Goal: Information Seeking & Learning: Compare options

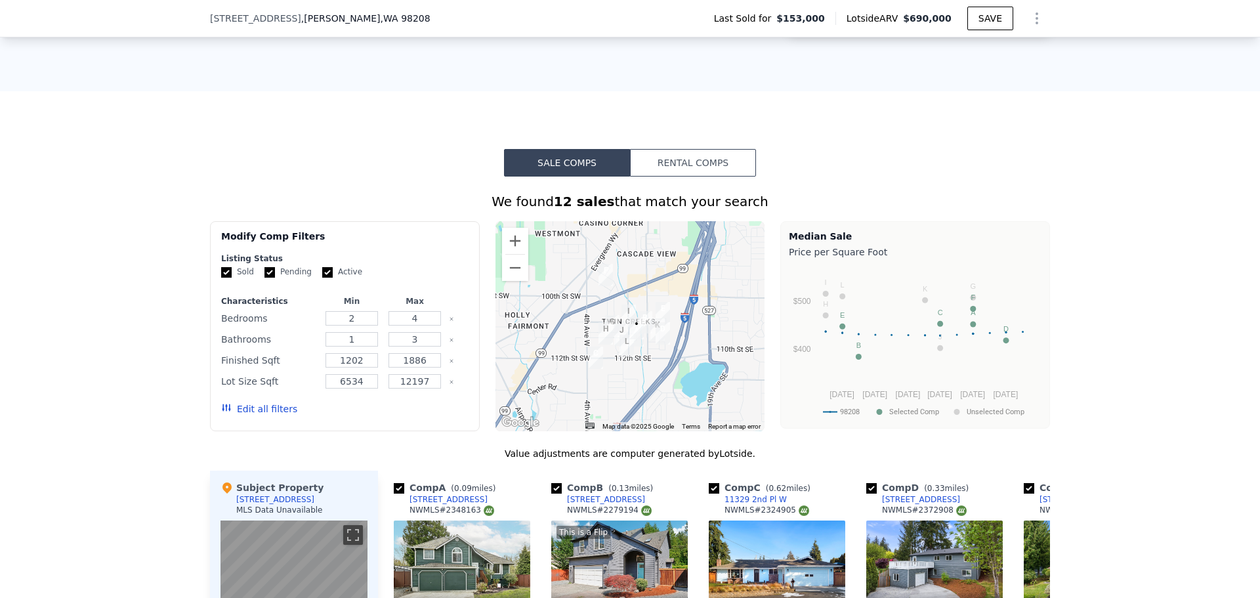
scroll to position [1116, 0]
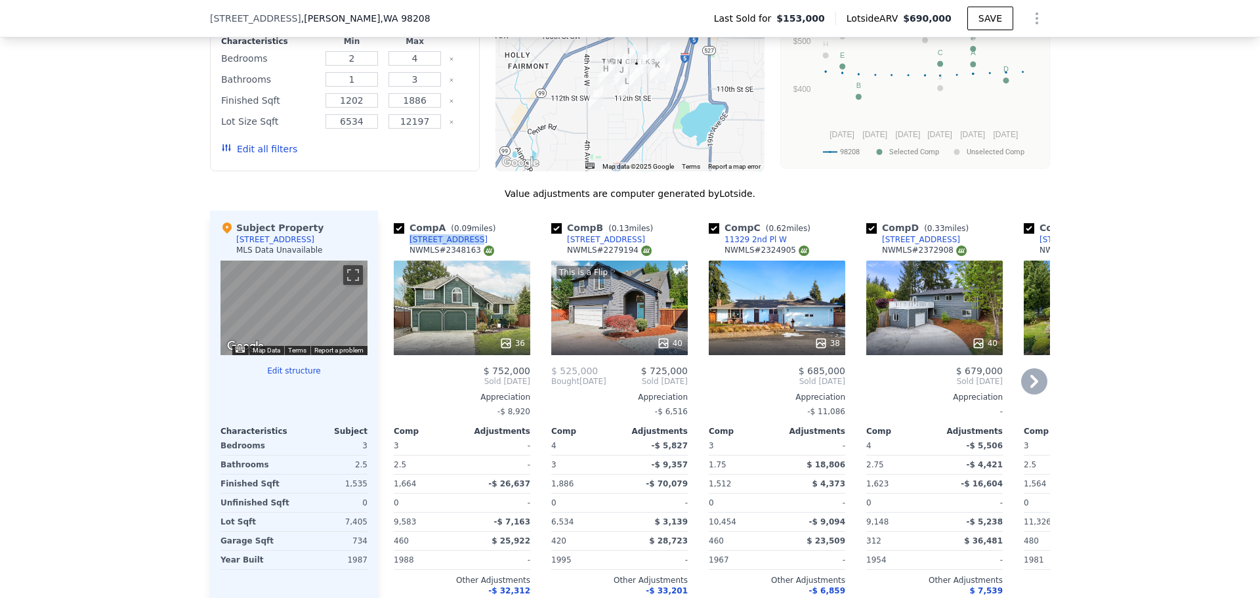
drag, startPoint x: 454, startPoint y: 251, endPoint x: 401, endPoint y: 250, distance: 53.2
click at [401, 250] on div "Comp A ( 0.09 miles) 431 109th Pl SE NWMLS # 2348163" at bounding box center [462, 240] width 137 height 39
copy div "[STREET_ADDRESS]"
drag, startPoint x: 618, startPoint y: 248, endPoint x: 571, endPoint y: 249, distance: 47.3
click at [571, 249] on div "Comp B ( 0.13 miles) 627 107th Pl SE NWMLS # 2279194" at bounding box center [619, 240] width 137 height 39
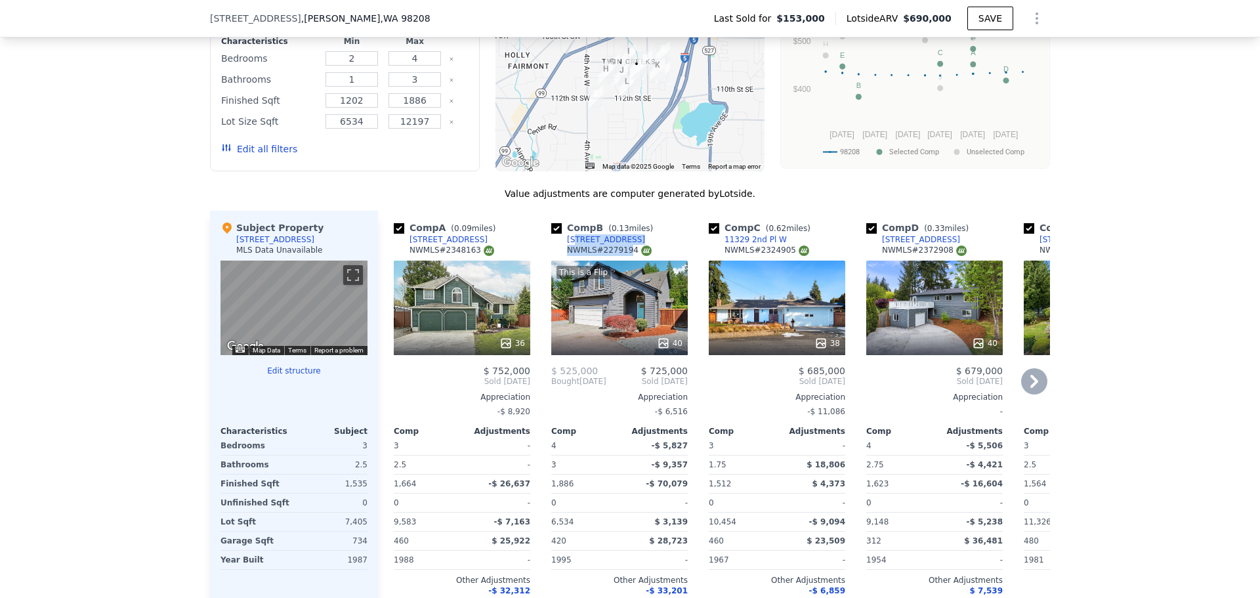
drag, startPoint x: 618, startPoint y: 251, endPoint x: 569, endPoint y: 251, distance: 49.2
click at [569, 251] on div "Comp B ( 0.13 miles) 627 107th Pl SE NWMLS # 2279194" at bounding box center [619, 240] width 137 height 39
click at [553, 245] on link "[STREET_ADDRESS]" at bounding box center [598, 239] width 94 height 11
click at [1028, 392] on icon at bounding box center [1034, 381] width 26 height 26
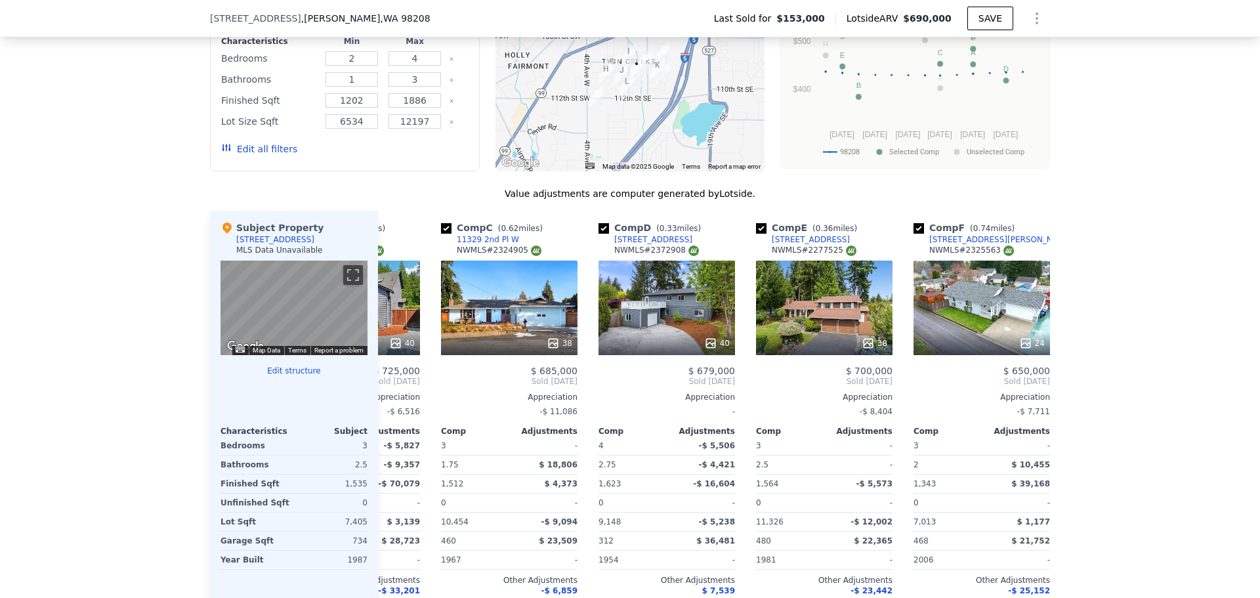
scroll to position [0, 315]
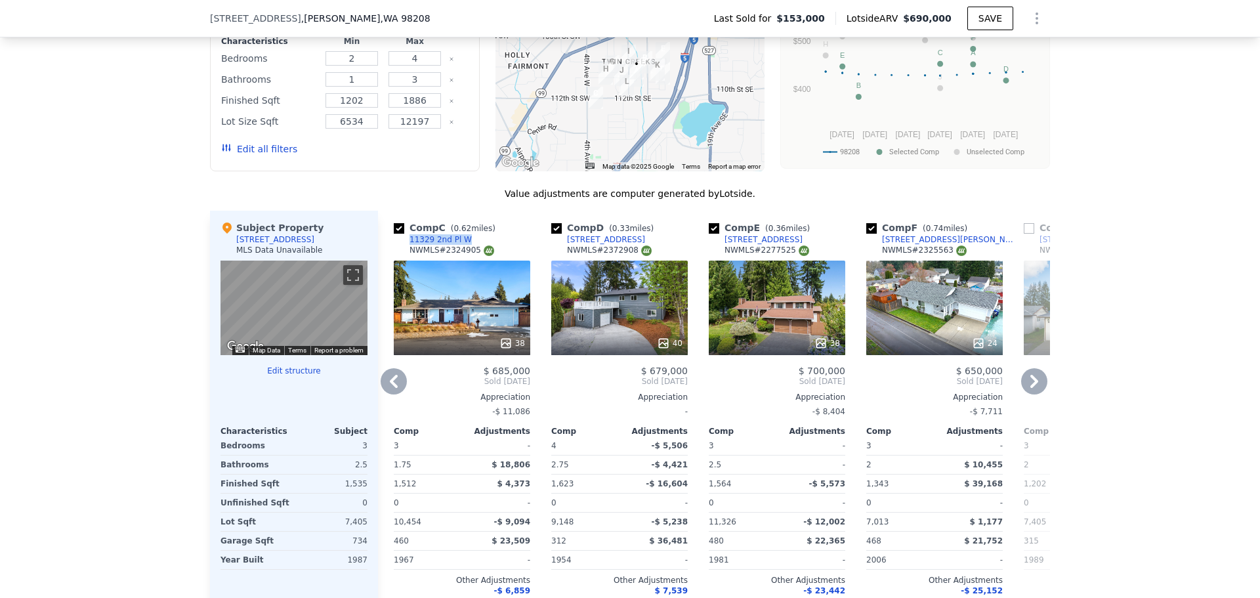
drag, startPoint x: 457, startPoint y: 247, endPoint x: 400, endPoint y: 247, distance: 57.1
click at [400, 247] on div "Comp C ( 0.62 miles) 11329 2nd Pl W NWMLS # 2324905" at bounding box center [462, 240] width 137 height 39
copy div "11329 2nd Pl W"
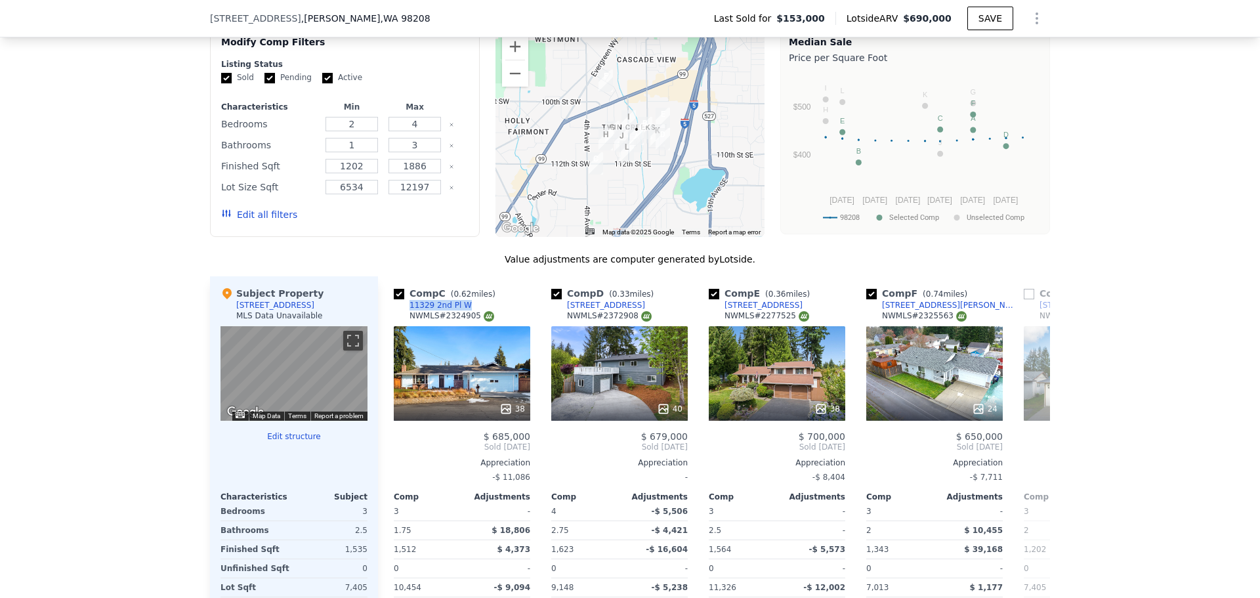
scroll to position [1247, 0]
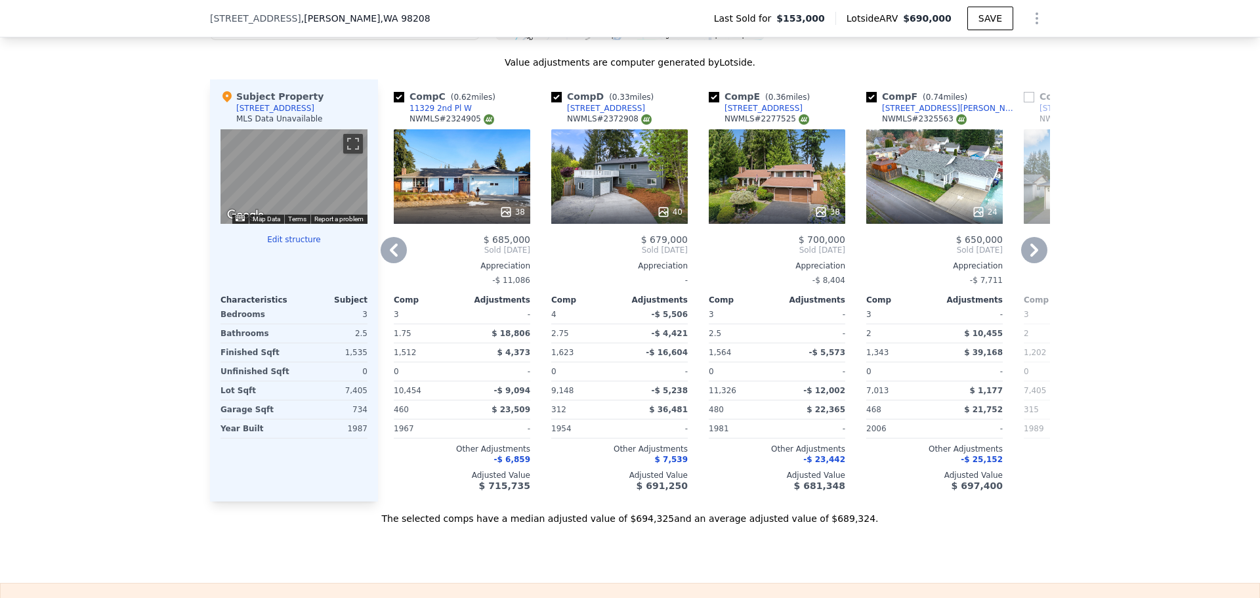
click at [1036, 258] on icon at bounding box center [1034, 250] width 26 height 26
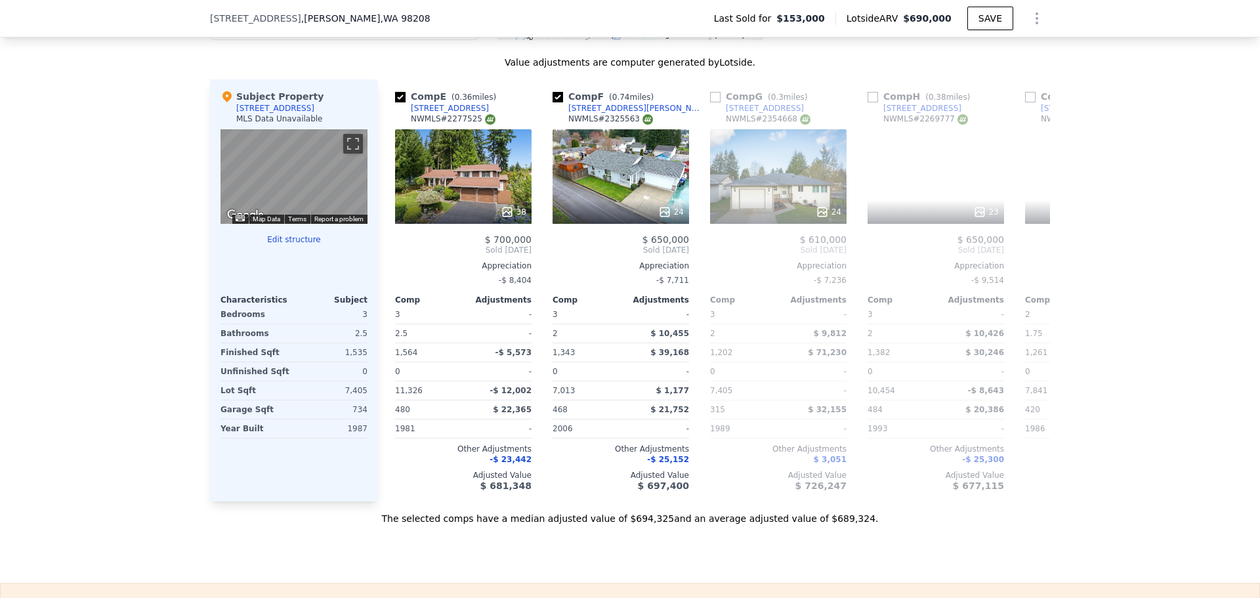
scroll to position [0, 630]
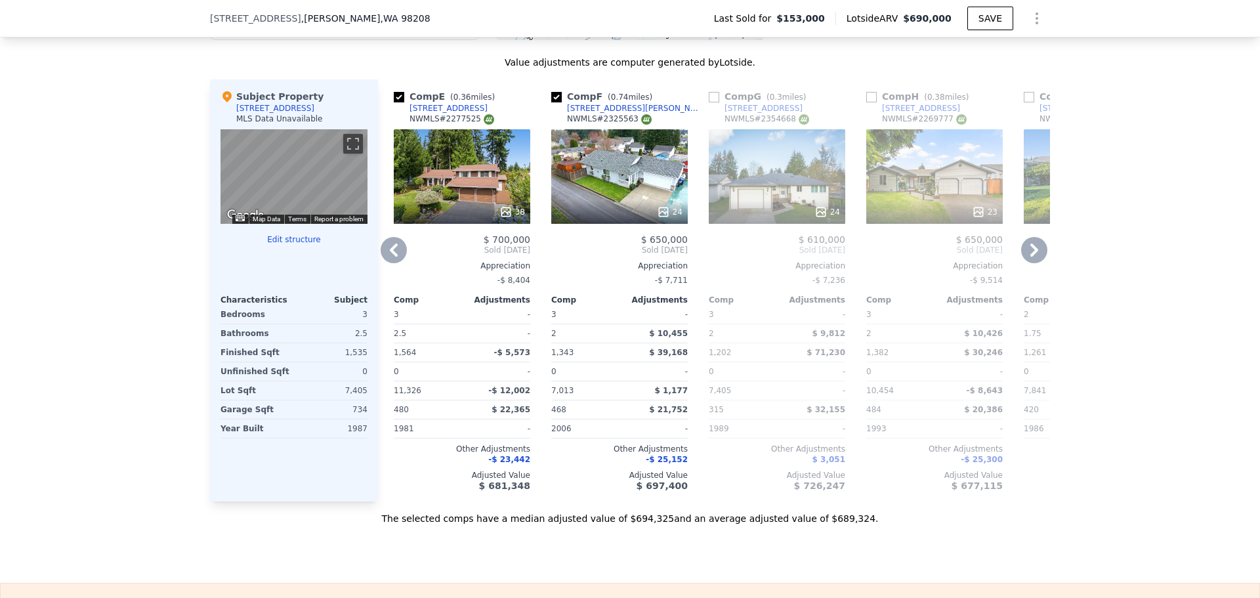
click at [1040, 258] on icon at bounding box center [1034, 250] width 26 height 26
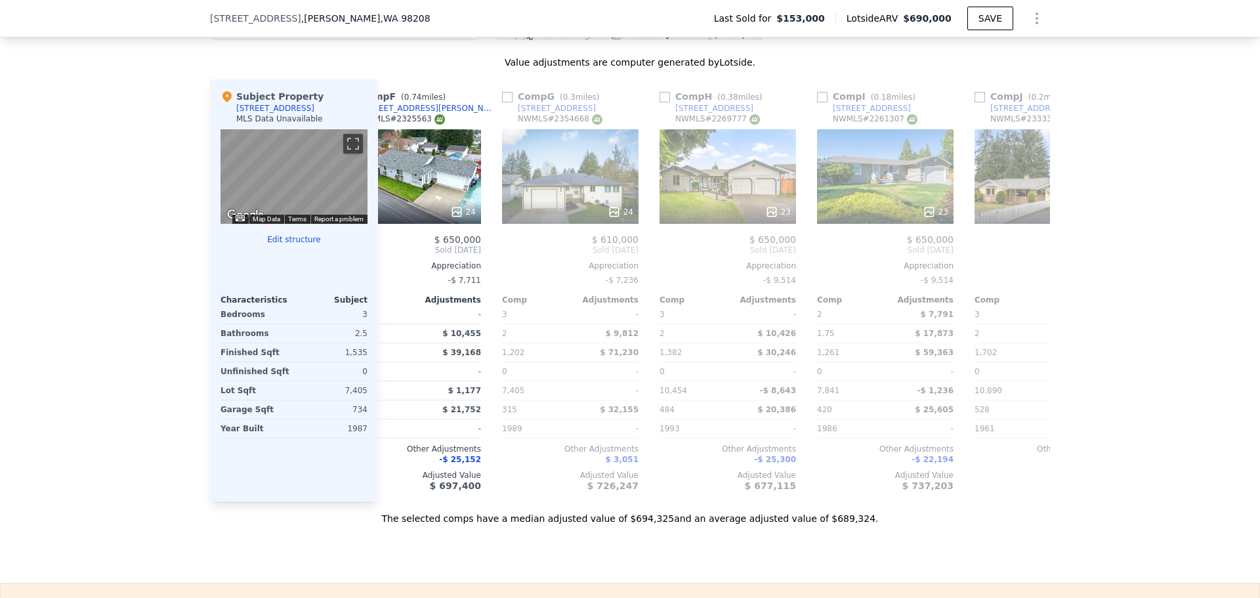
scroll to position [0, 945]
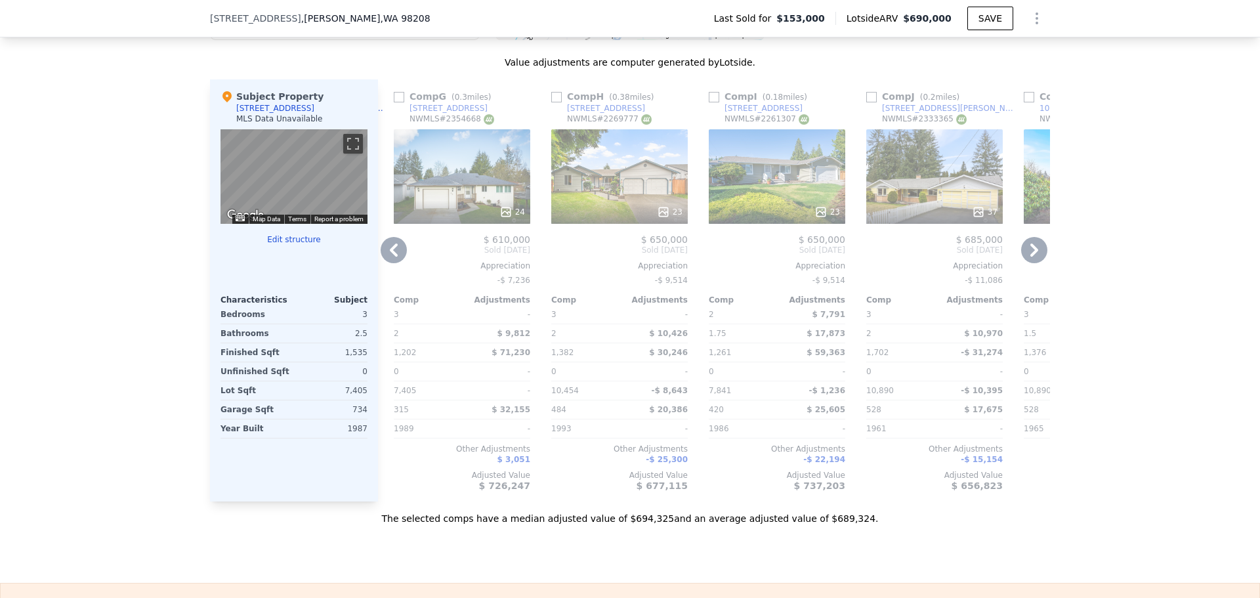
click at [1029, 259] on icon at bounding box center [1034, 250] width 26 height 26
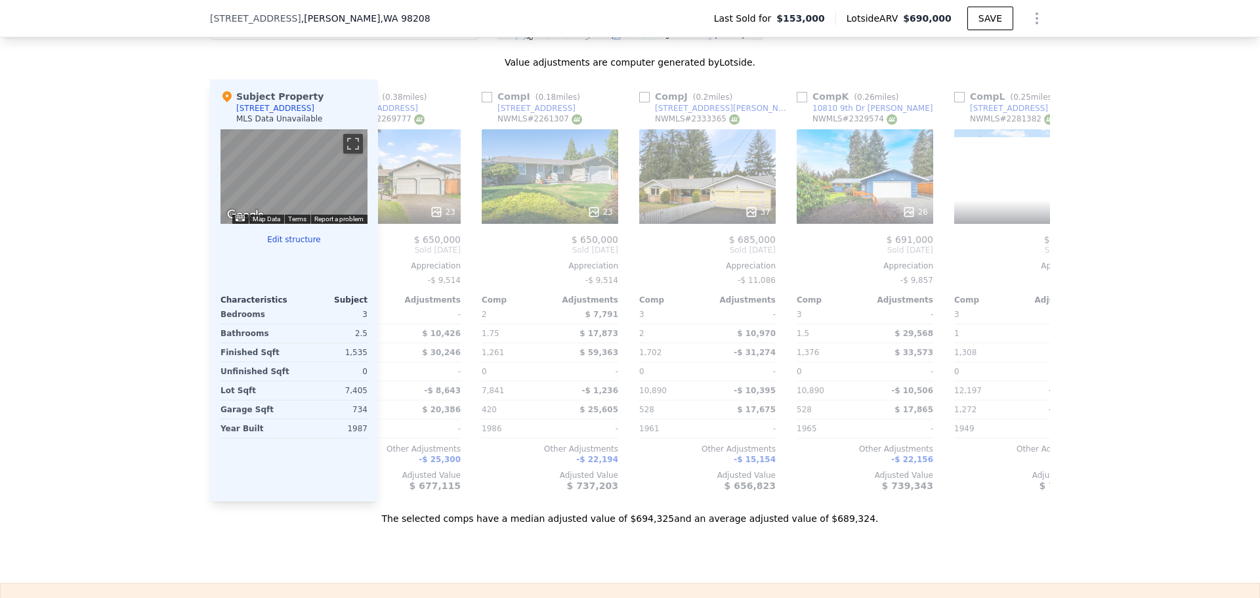
scroll to position [0, 1250]
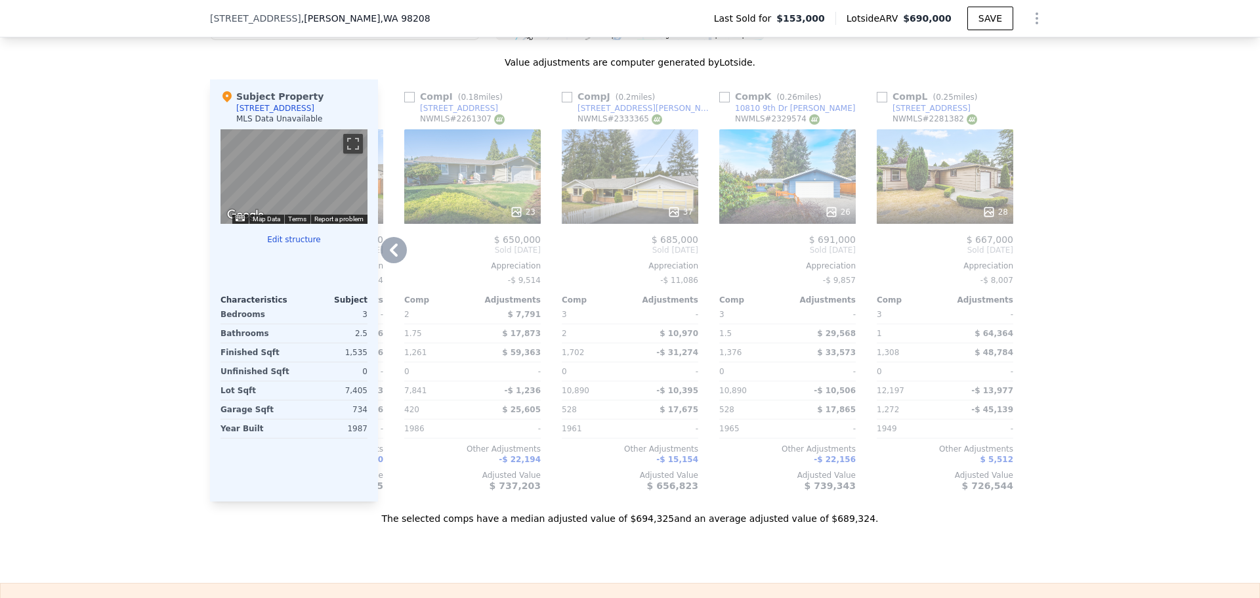
click at [391, 256] on icon at bounding box center [394, 250] width 8 height 13
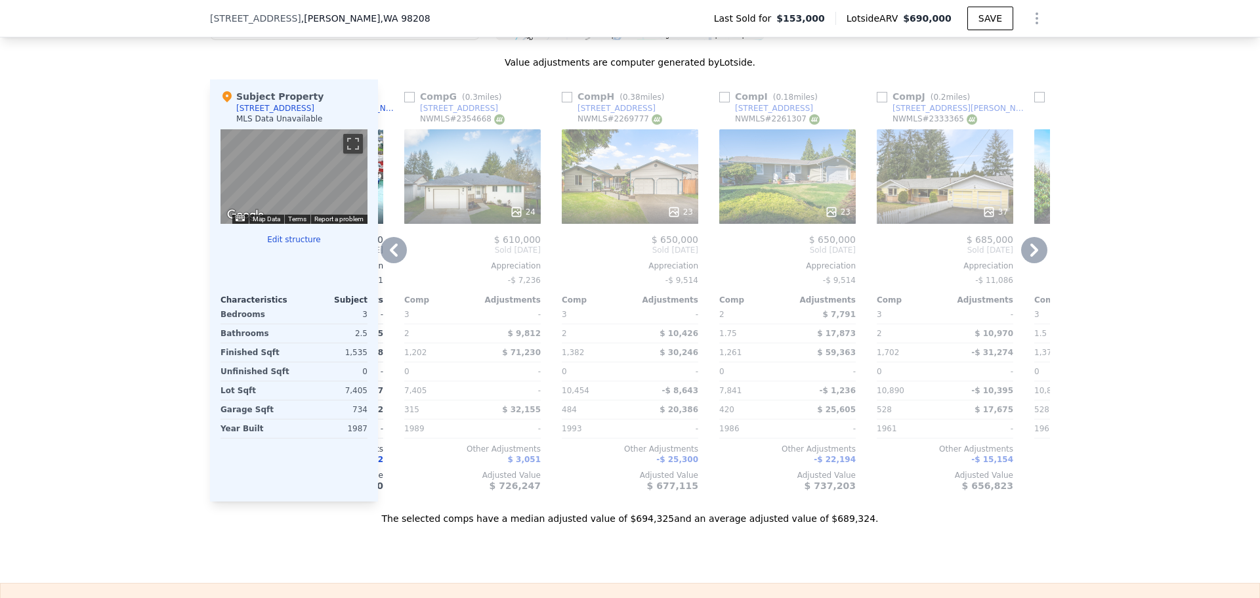
click at [383, 256] on icon at bounding box center [394, 250] width 26 height 26
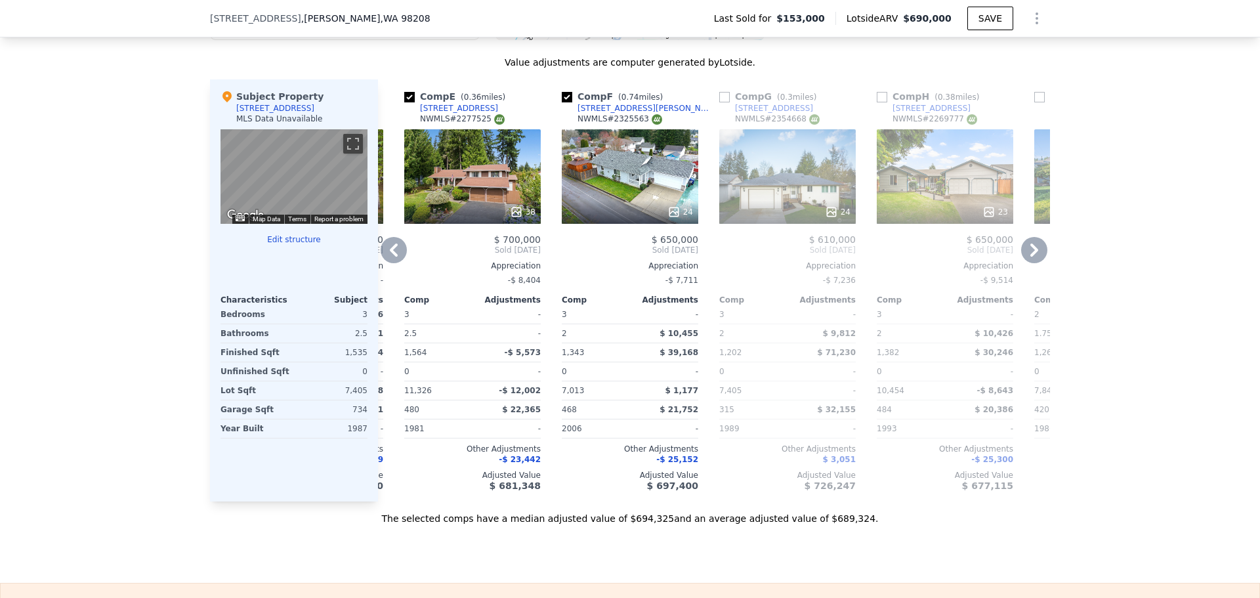
click at [386, 258] on icon at bounding box center [394, 250] width 26 height 26
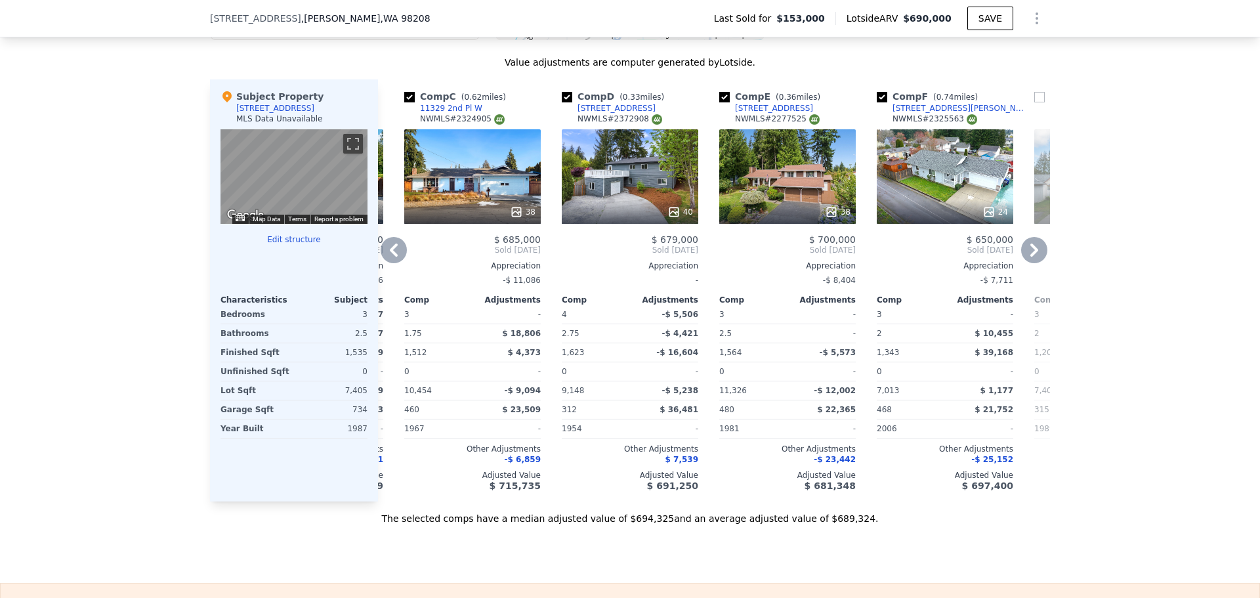
click at [386, 258] on icon at bounding box center [394, 250] width 26 height 26
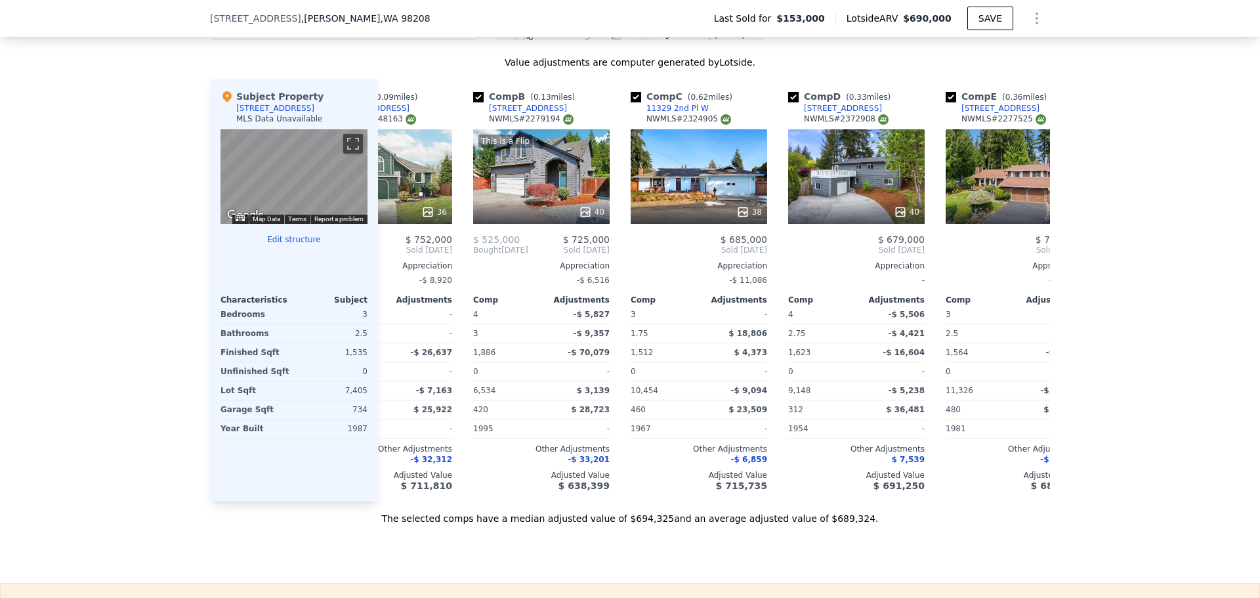
scroll to position [0, 0]
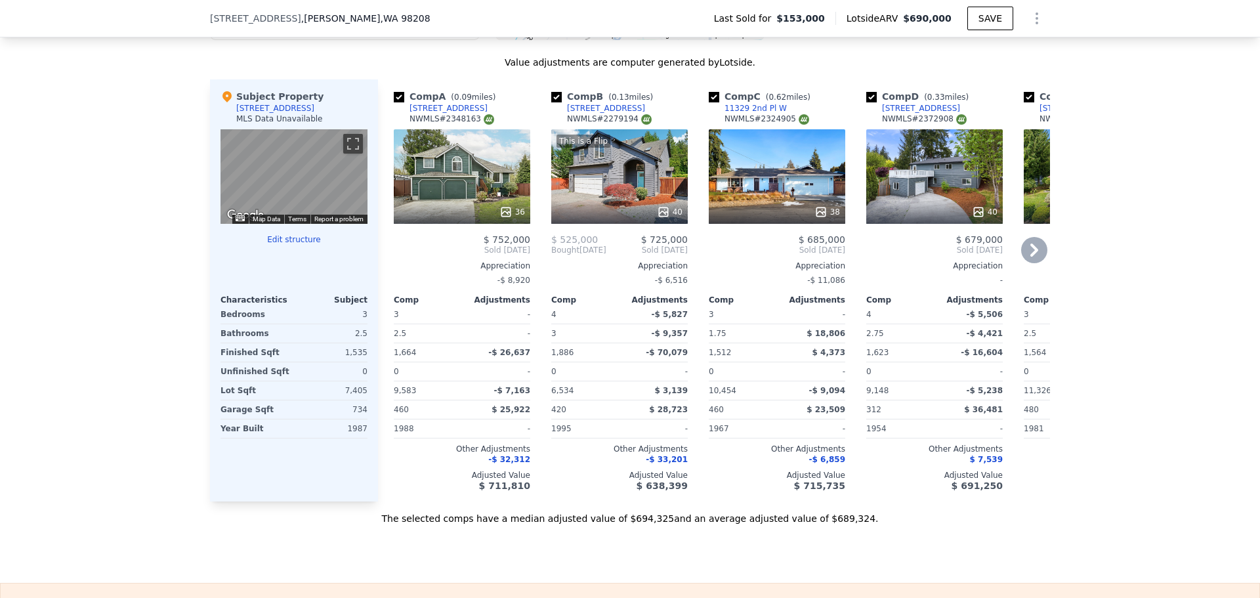
click at [615, 190] on div "This is a Flip 40" at bounding box center [619, 176] width 137 height 95
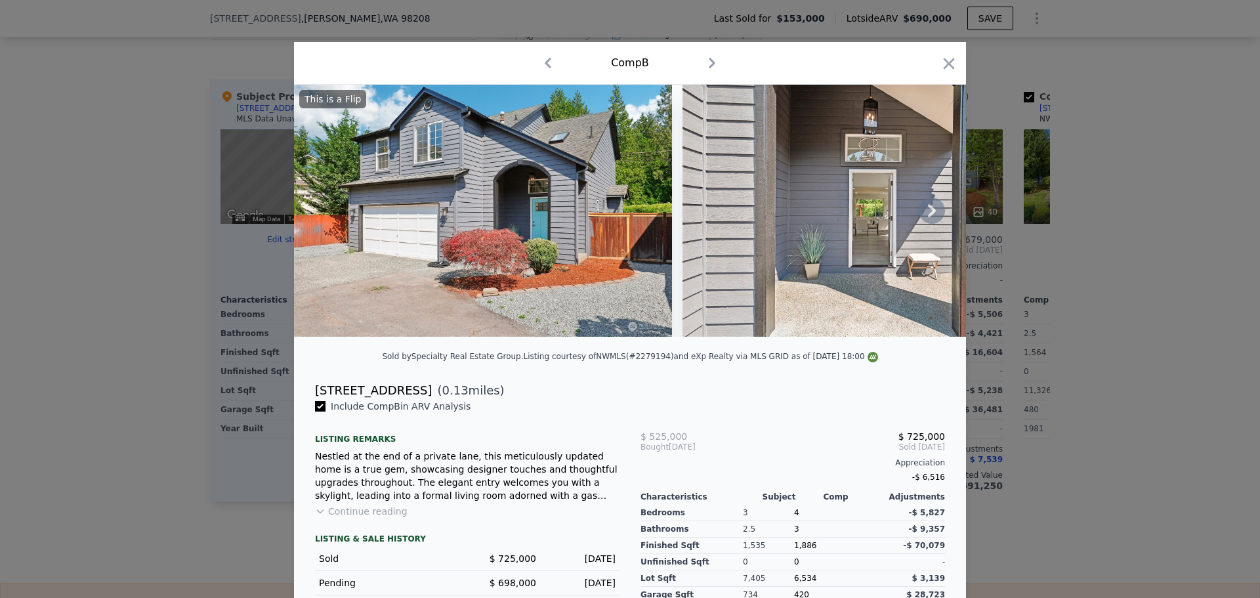
click at [923, 215] on icon at bounding box center [932, 211] width 26 height 26
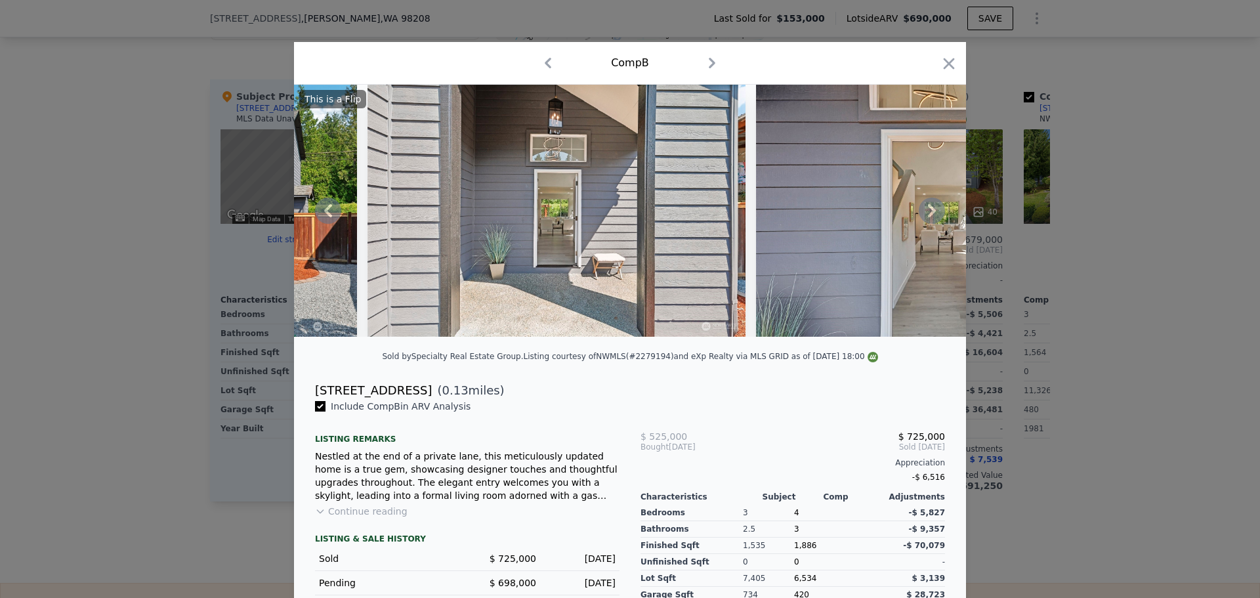
click at [923, 215] on icon at bounding box center [932, 211] width 26 height 26
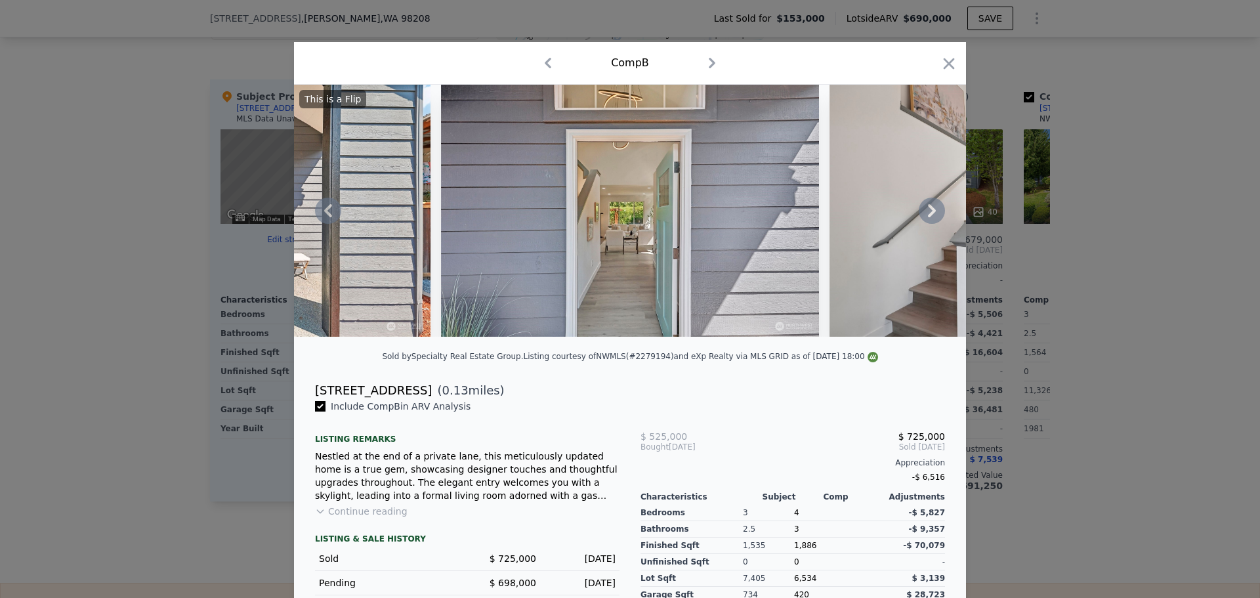
click at [923, 215] on icon at bounding box center [932, 211] width 26 height 26
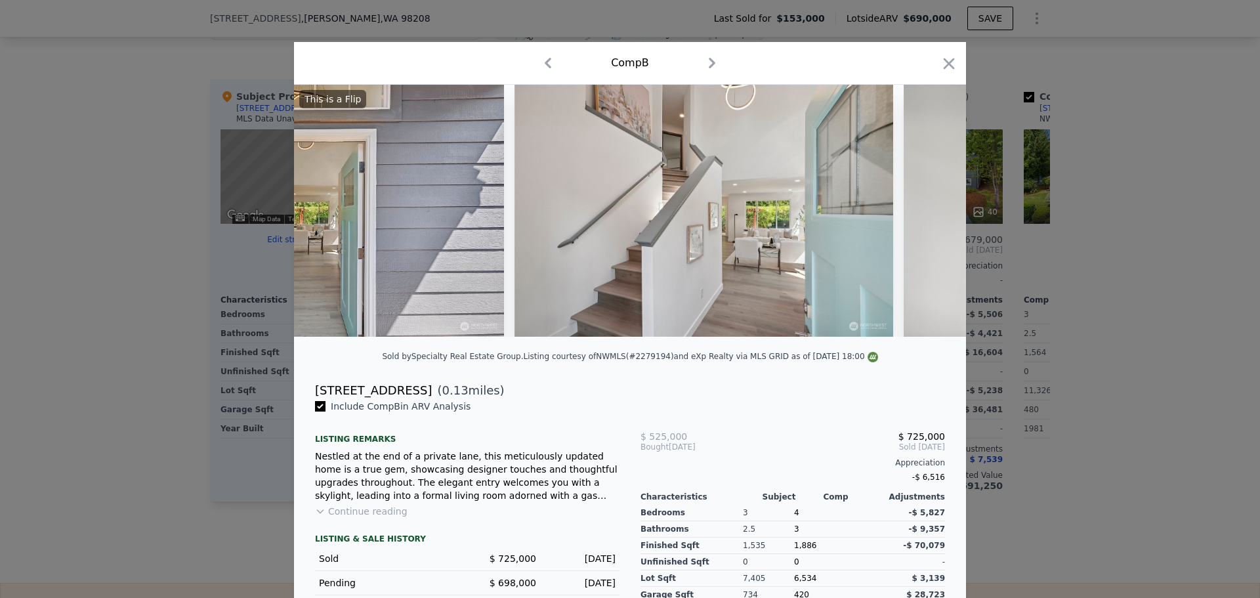
click at [923, 215] on div "This is a Flip" at bounding box center [630, 211] width 672 height 252
click at [923, 215] on icon at bounding box center [932, 211] width 26 height 26
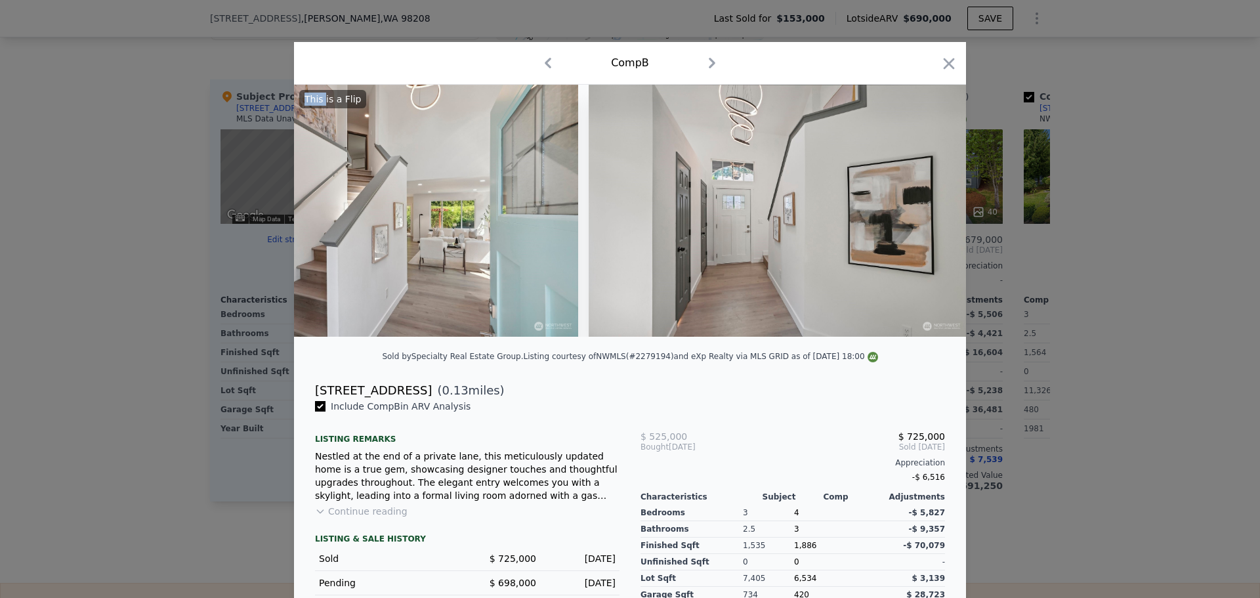
click at [923, 215] on img at bounding box center [778, 211] width 378 height 252
click at [923, 215] on icon at bounding box center [932, 211] width 26 height 26
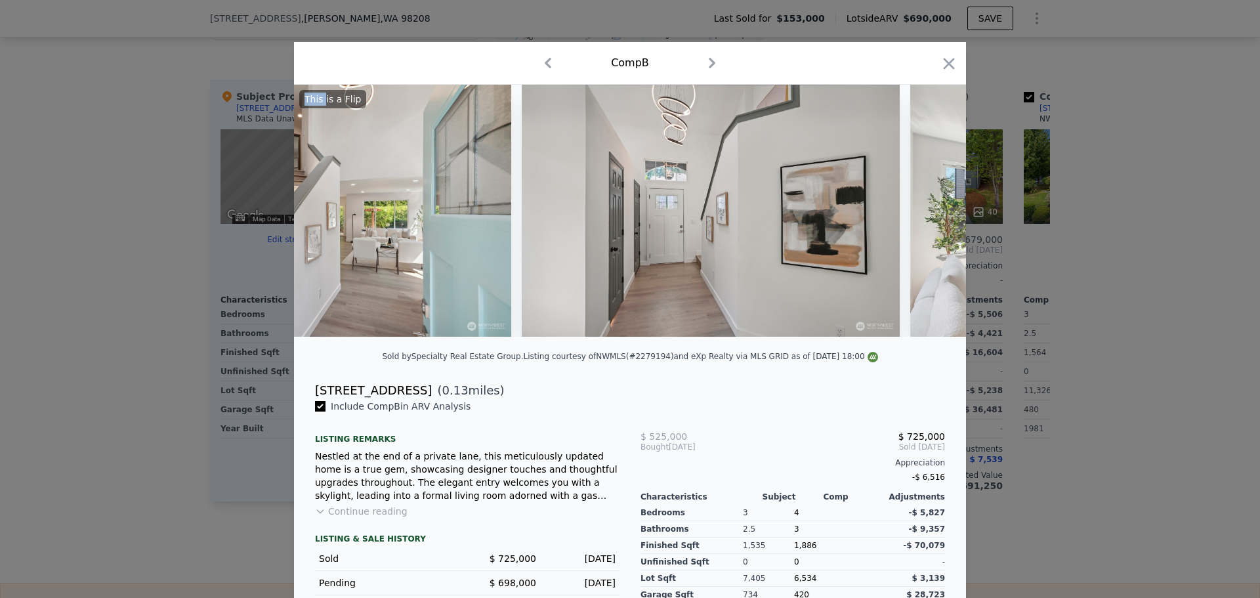
click at [923, 215] on img at bounding box center [1099, 211] width 378 height 252
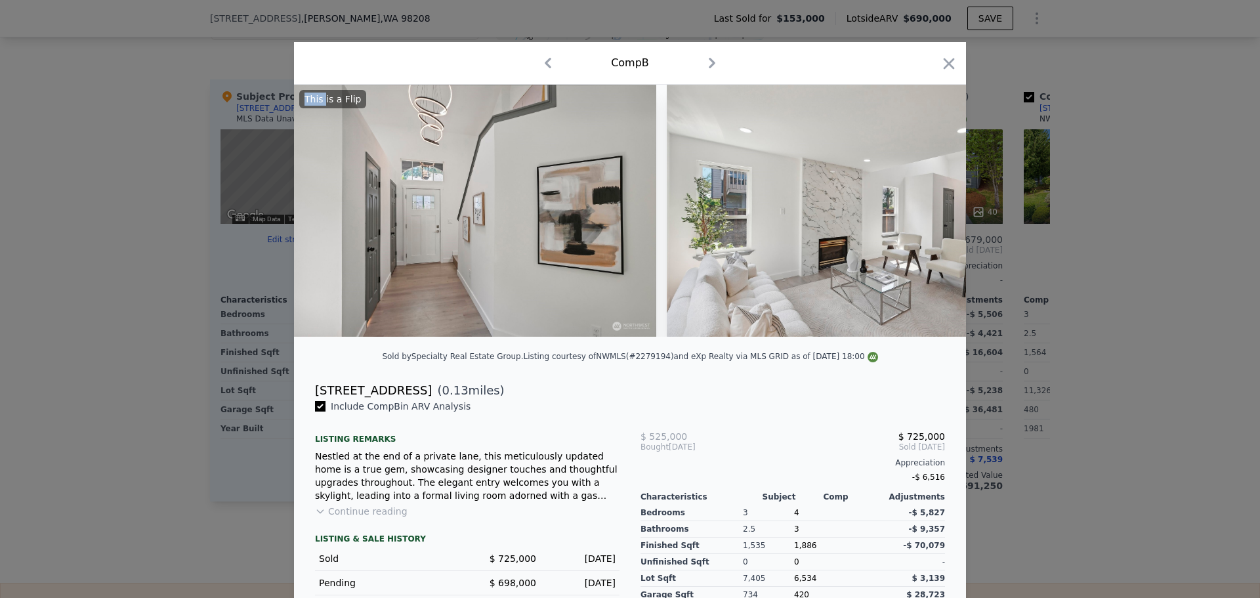
click at [923, 215] on img at bounding box center [856, 211] width 378 height 252
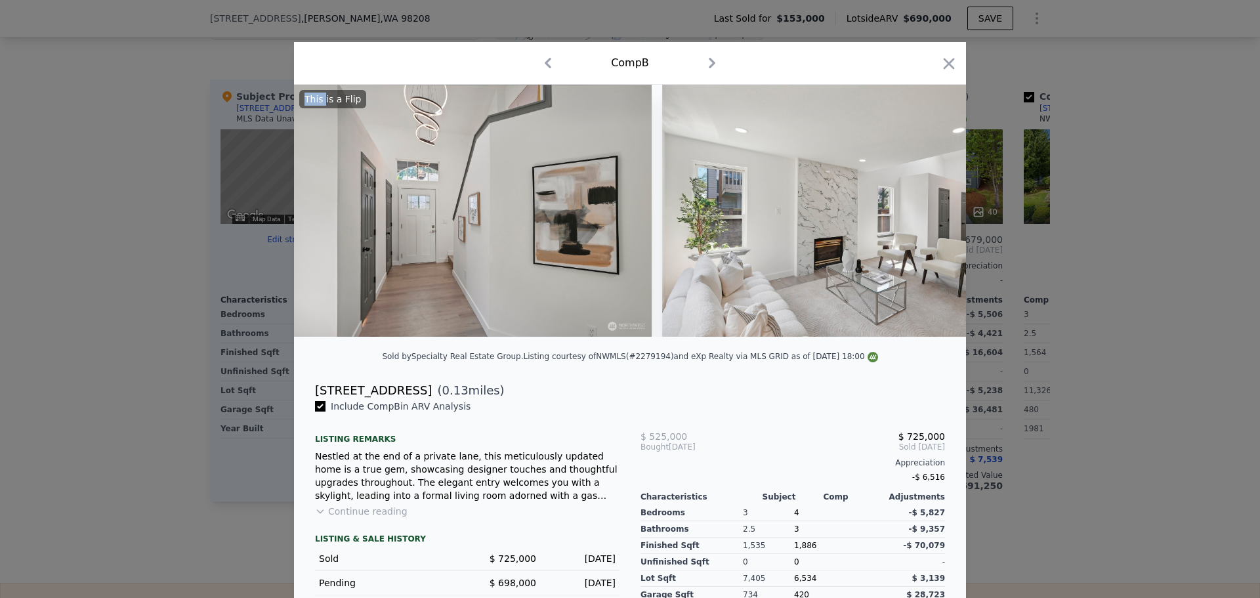
click at [923, 215] on img at bounding box center [851, 211] width 378 height 252
click at [923, 215] on icon at bounding box center [932, 211] width 26 height 26
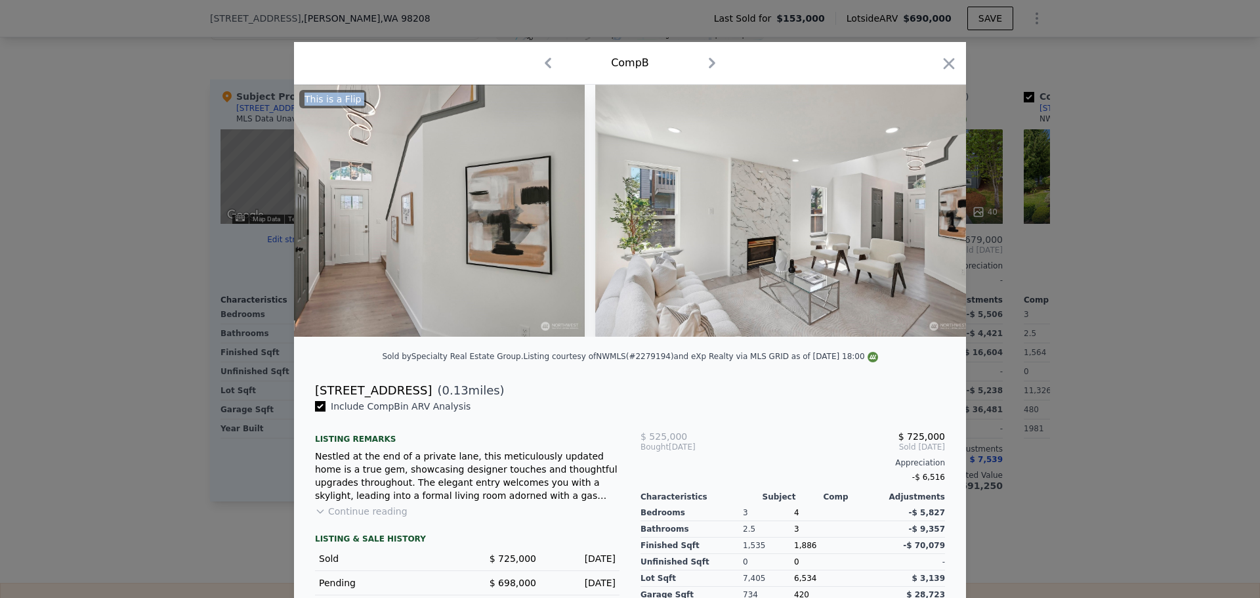
click at [923, 215] on img at bounding box center [784, 211] width 378 height 252
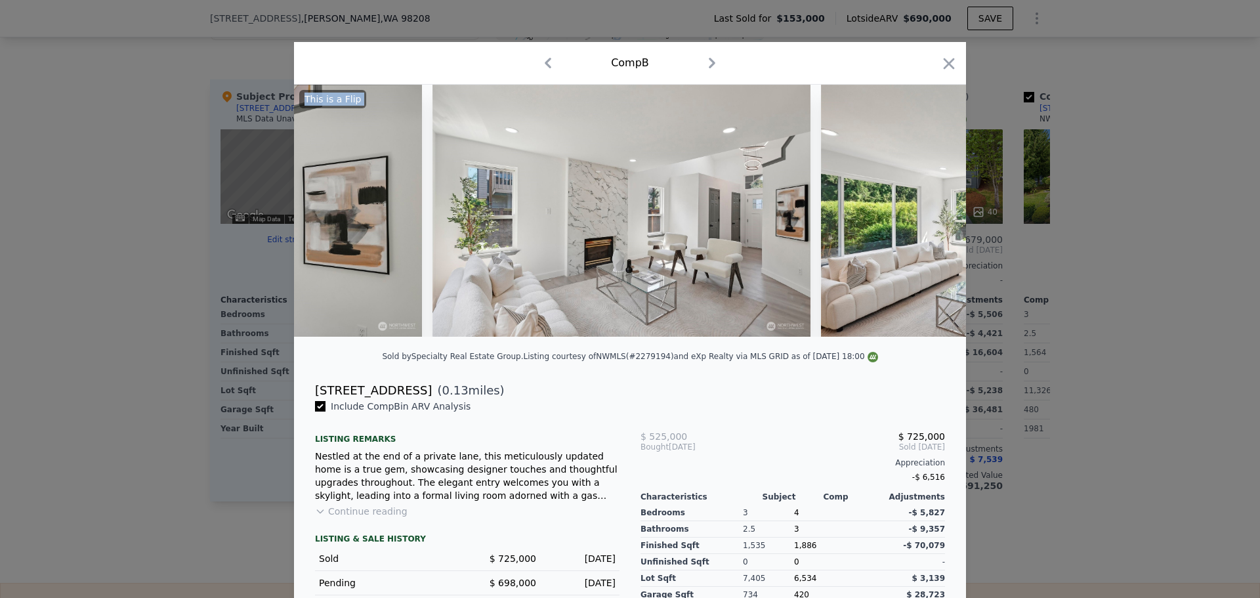
click at [923, 215] on img at bounding box center [1010, 211] width 378 height 252
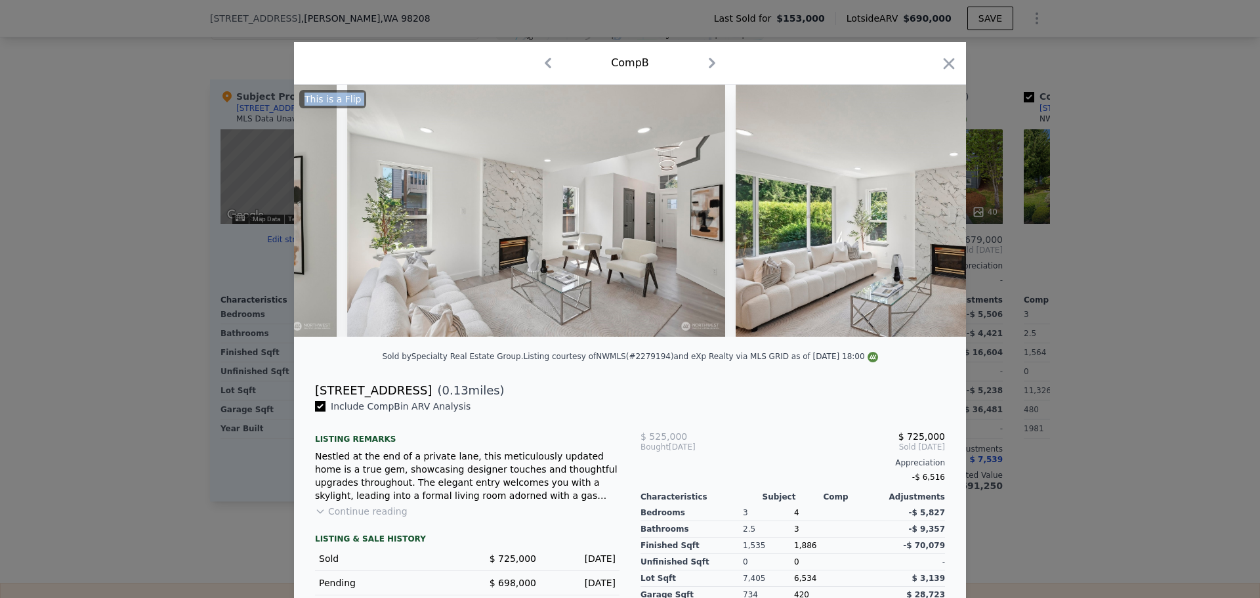
click at [923, 215] on img at bounding box center [925, 211] width 378 height 252
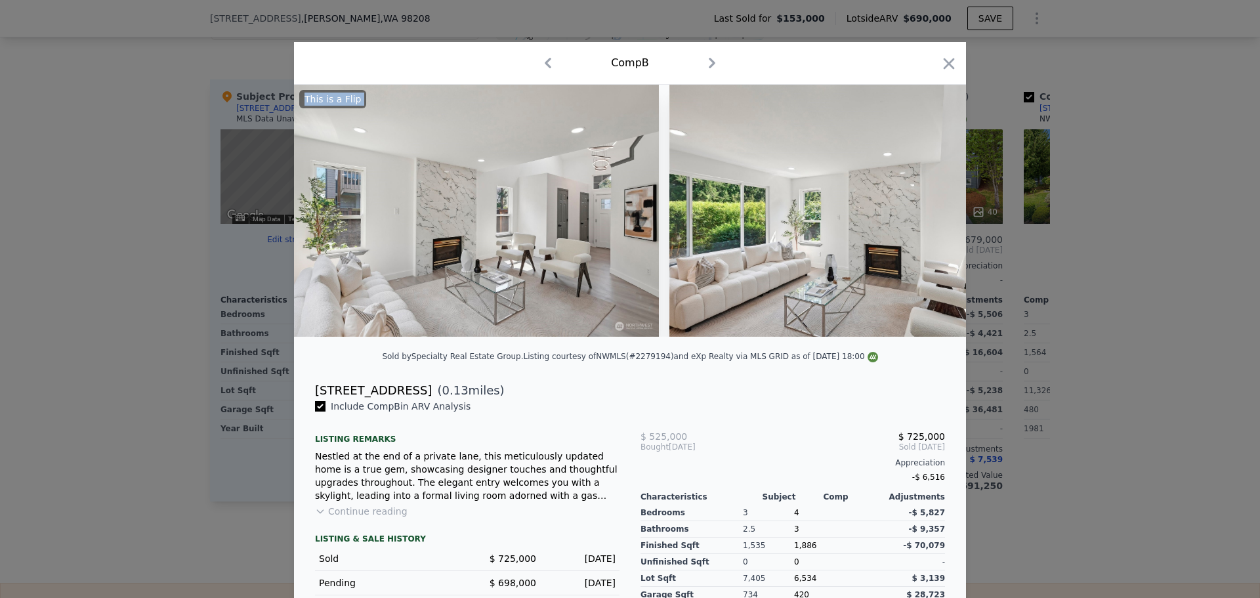
click at [923, 215] on img at bounding box center [859, 211] width 378 height 252
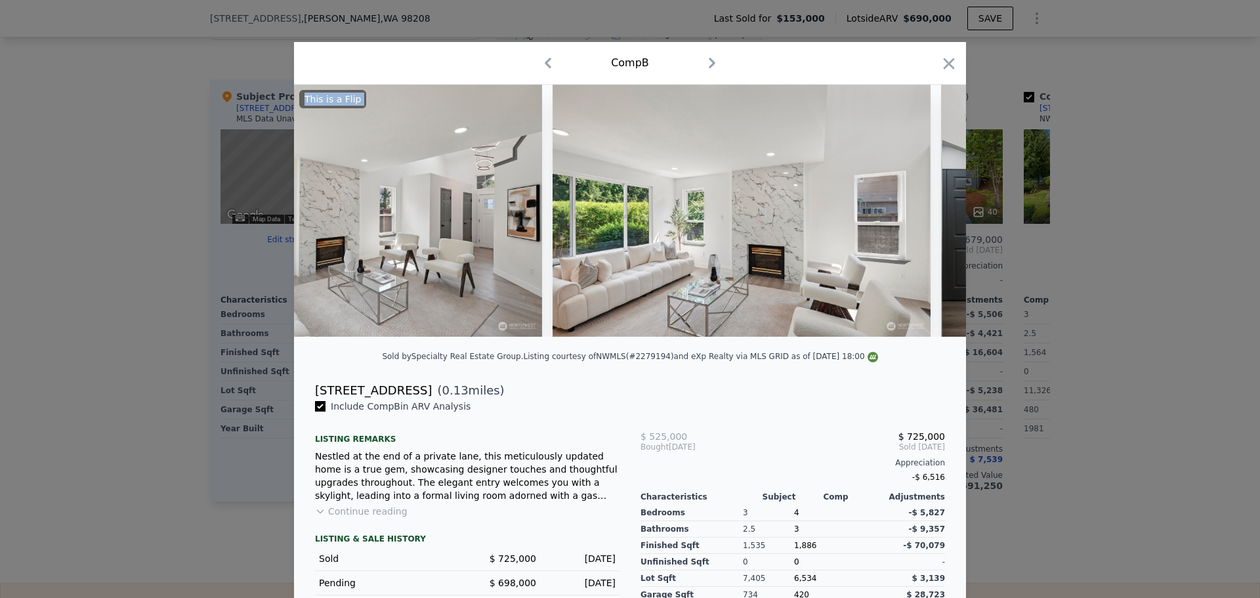
click at [941, 215] on img at bounding box center [1130, 211] width 378 height 252
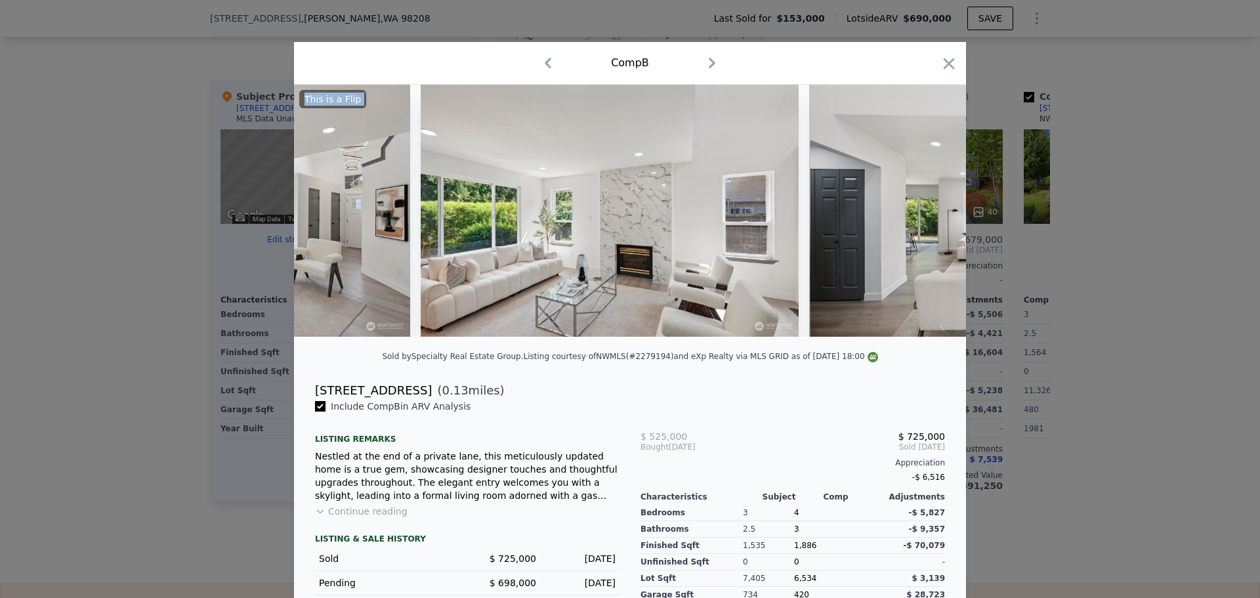
click at [923, 215] on img at bounding box center [998, 211] width 378 height 252
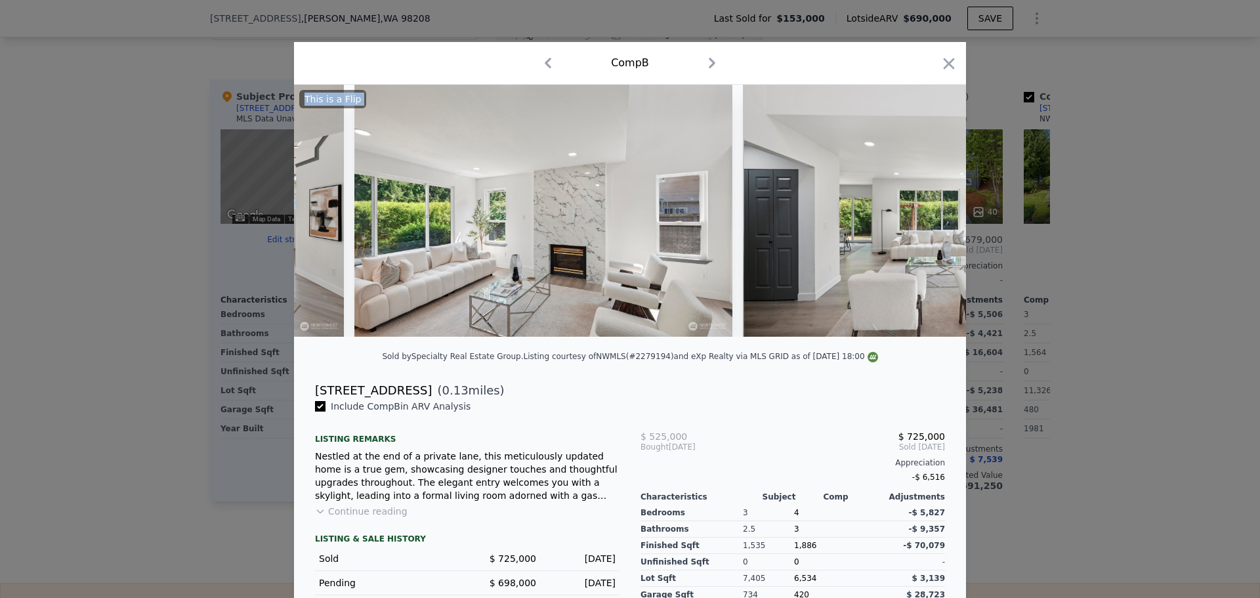
click at [923, 215] on img at bounding box center [932, 211] width 378 height 252
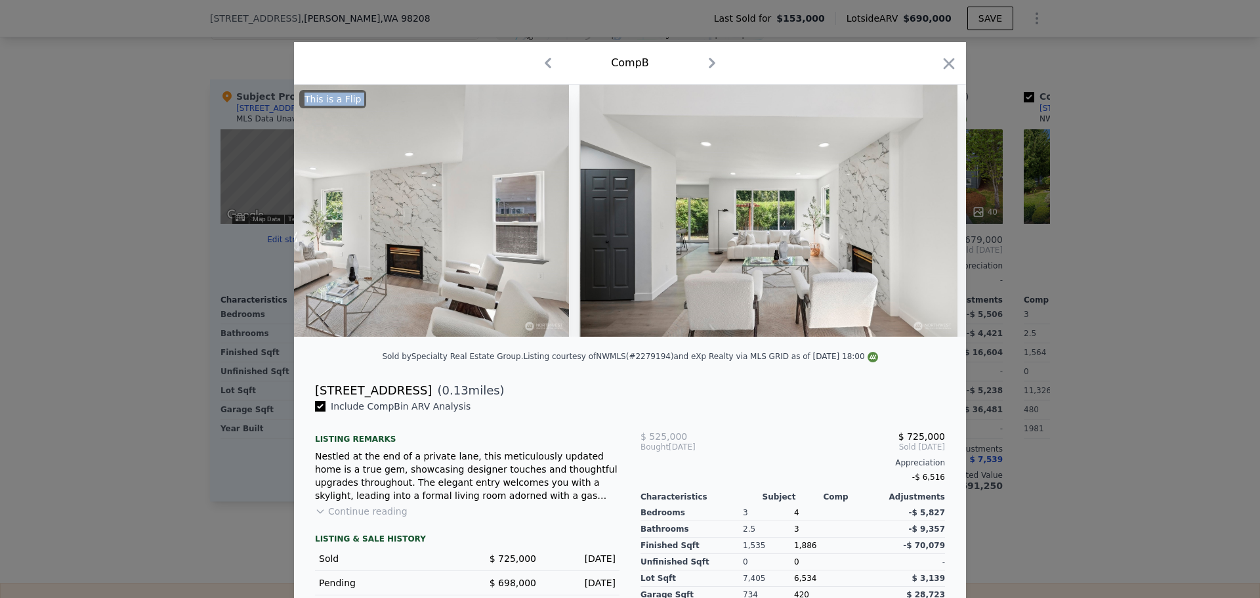
click at [923, 215] on div at bounding box center [630, 211] width 672 height 252
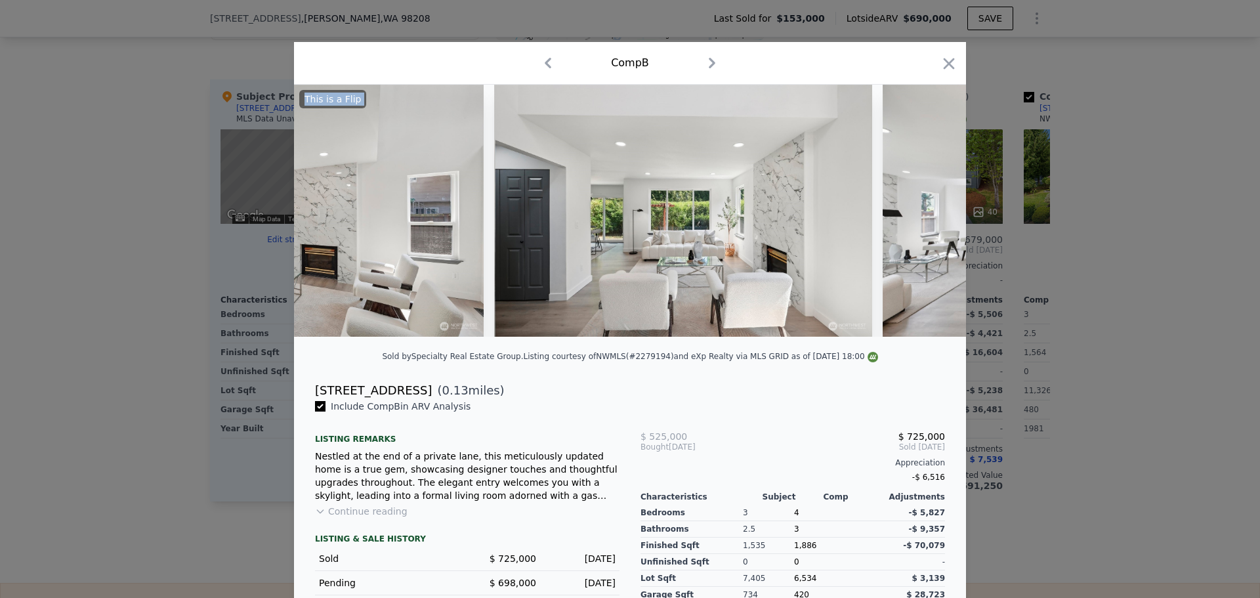
click at [923, 215] on img at bounding box center [1072, 211] width 378 height 252
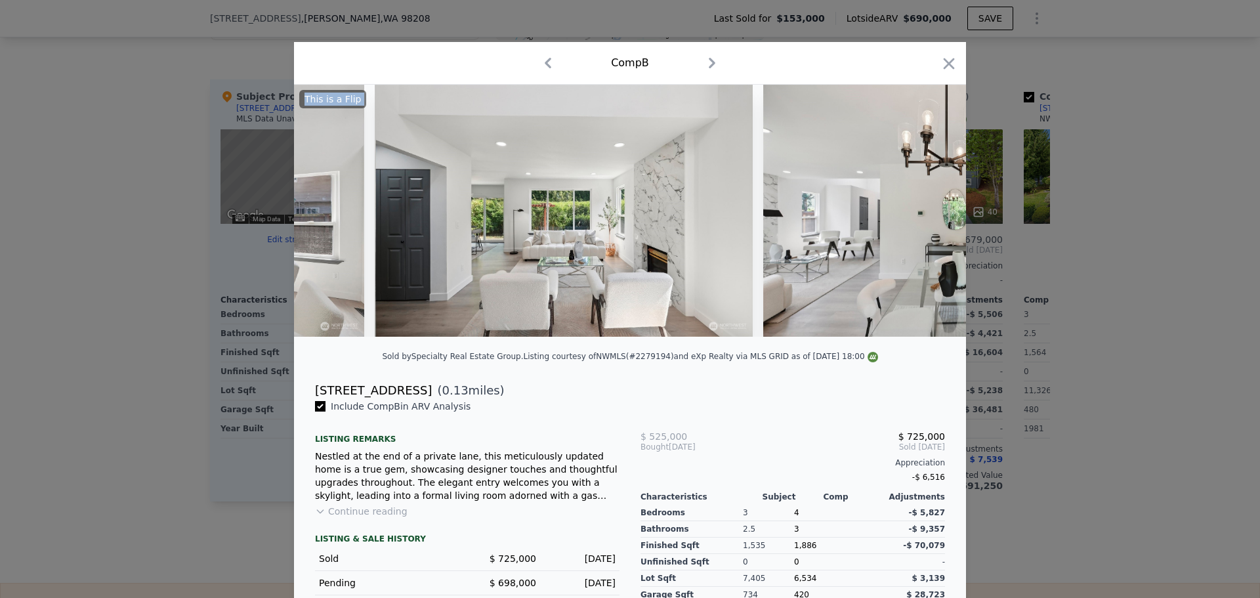
click at [923, 215] on img at bounding box center [952, 211] width 378 height 252
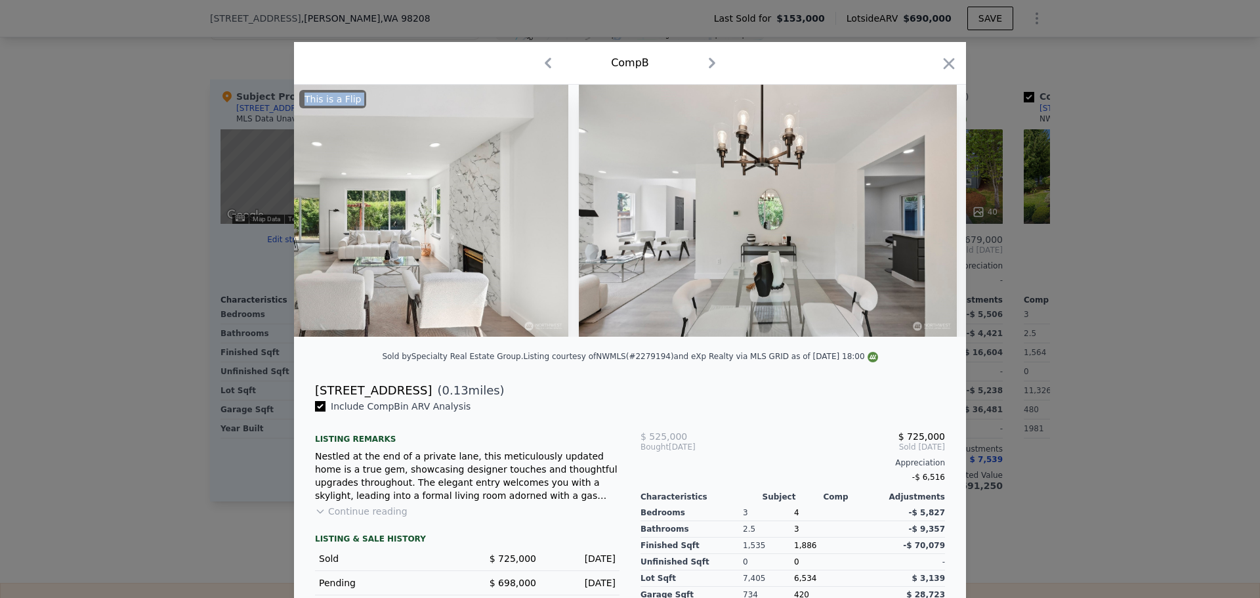
click at [923, 215] on img at bounding box center [768, 211] width 378 height 252
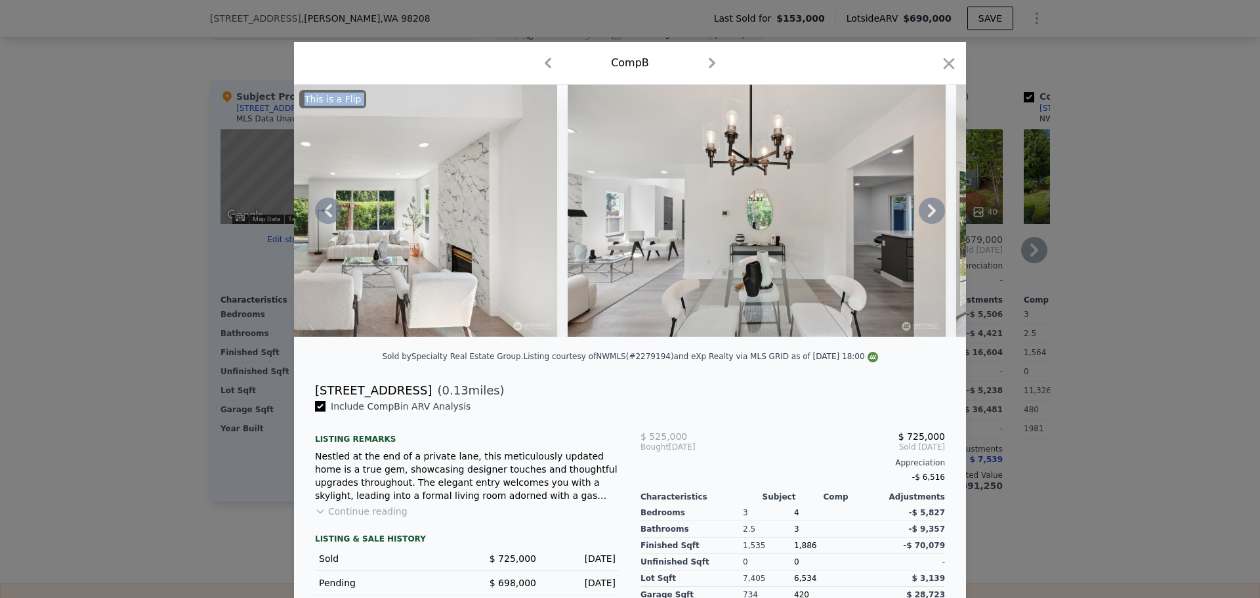
click at [947, 62] on icon "button" at bounding box center [949, 63] width 18 height 18
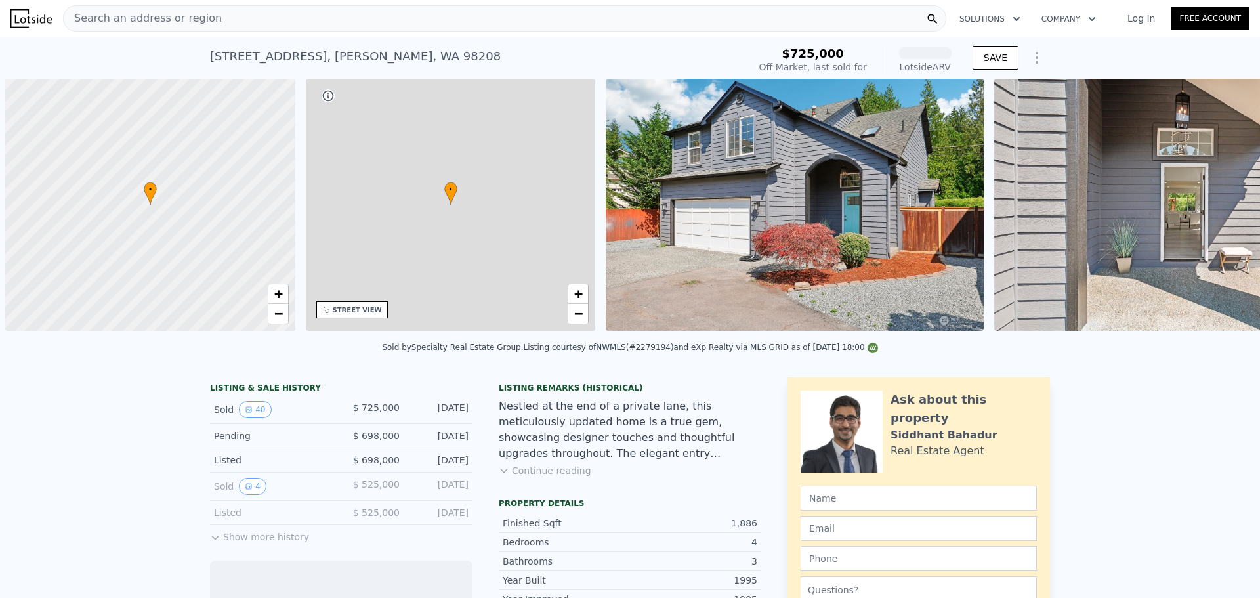
scroll to position [0, 5]
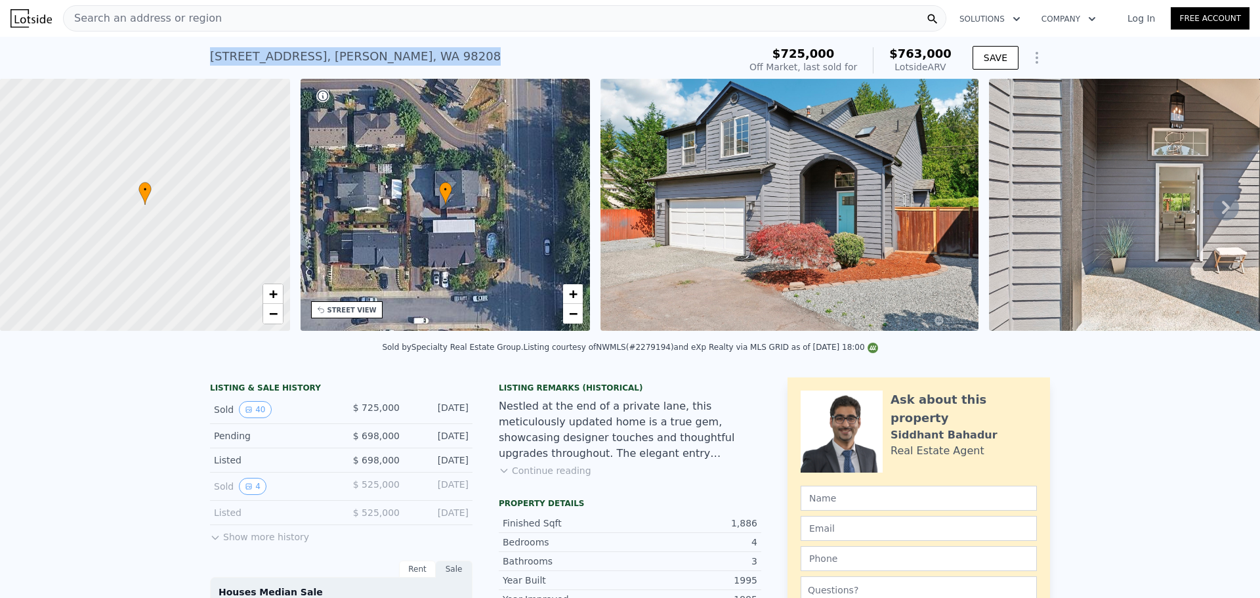
drag, startPoint x: 387, startPoint y: 58, endPoint x: 200, endPoint y: 53, distance: 187.8
click at [200, 53] on div "[STREET_ADDRESS] Sold [DATE] for $725k (~ARV $763k ) $725,000 Off Market, last …" at bounding box center [630, 58] width 1260 height 42
